Goal: Task Accomplishment & Management: Complete application form

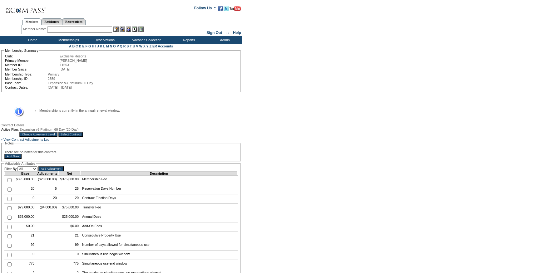
click at [10, 192] on input "checkbox" at bounding box center [9, 190] width 4 height 4
checkbox input "true"
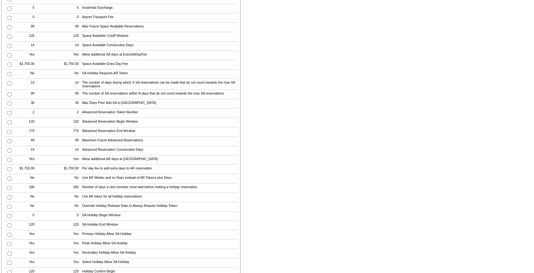
click at [8, 115] on input "checkbox" at bounding box center [9, 113] width 4 height 4
checkbox input "true"
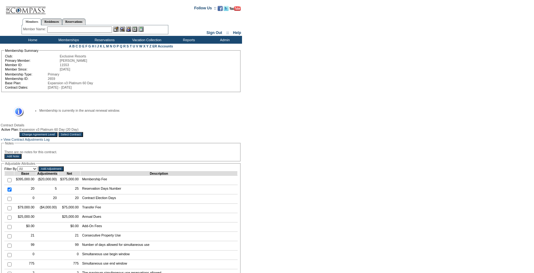
click at [56, 172] on input "Add Adjustment" at bounding box center [50, 169] width 25 height 5
click at [61, 172] on input "Add Adjustment" at bounding box center [50, 169] width 25 height 5
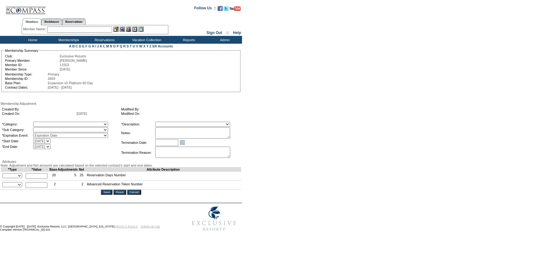
click at [14, 178] on select "+ - Override" at bounding box center [12, 175] width 20 height 5
select select "1"
click at [4, 178] on select "+ - Override" at bounding box center [12, 175] width 20 height 5
click at [37, 179] on input "text" at bounding box center [37, 176] width 22 height 6
type input "4"
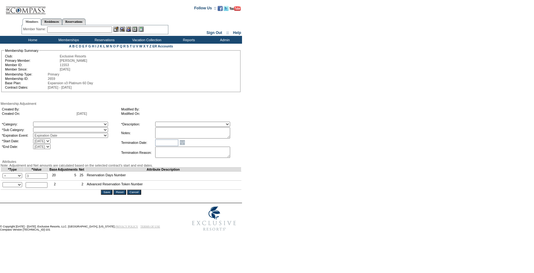
type input "3"
click at [18, 187] on select "+ - Override" at bounding box center [12, 184] width 20 height 5
select select "1"
click at [4, 187] on select "+ - Override" at bounding box center [12, 184] width 20 height 5
click at [38, 188] on input "text" at bounding box center [37, 185] width 22 height 6
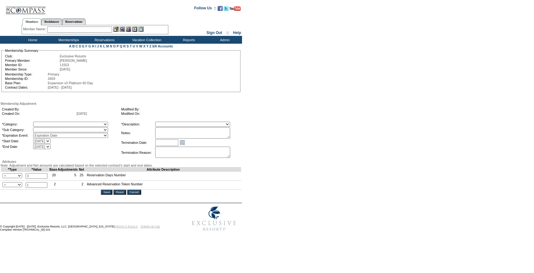
type input "1"
click at [92, 122] on table "*Category: A La Carte Days Contract Election Days Converted Days Coronavirus Ot…" at bounding box center [60, 135] width 119 height 29
click at [88, 124] on select "A La Carte Days Contract Election Days Converted Days Coronavirus Other Referra…" at bounding box center [70, 124] width 75 height 5
select select "1062"
click at [46, 123] on select "A La Carte Days Contract Election Days Converted Days Coronavirus Other Referra…" at bounding box center [70, 124] width 75 height 5
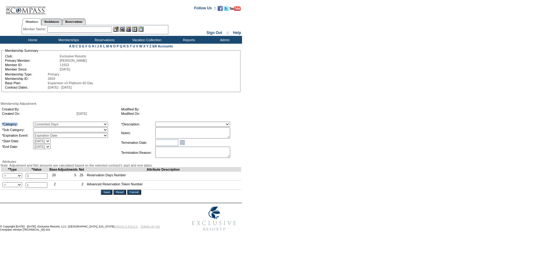
click at [71, 127] on select "A La Carte Days Contract Election Days Converted Days Coronavirus Other Referra…" at bounding box center [70, 124] width 75 height 5
